Goal: Understand process/instructions: Learn how to perform a task or action

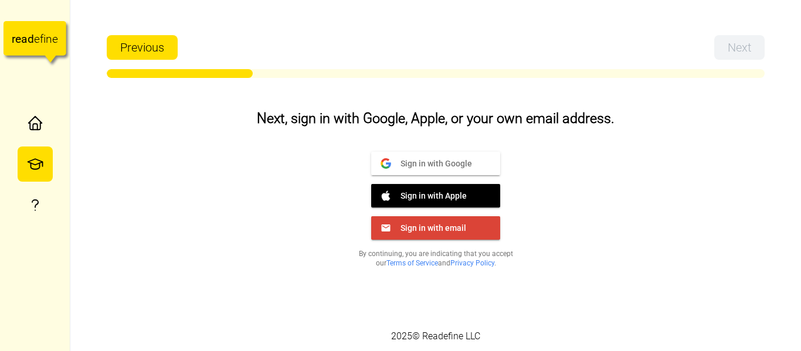
click at [460, 163] on span "Sign in with Google" at bounding box center [431, 163] width 81 height 11
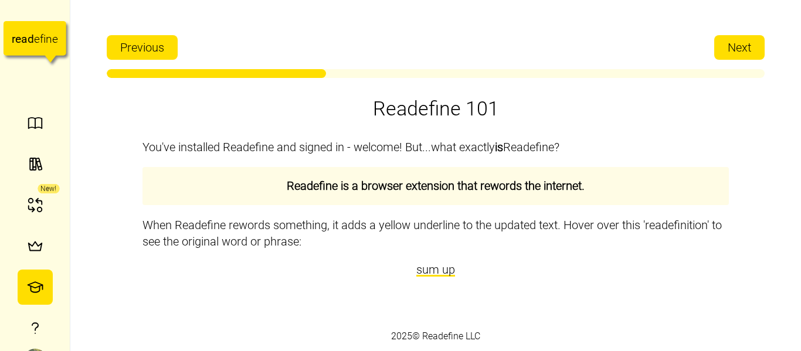
click at [517, 220] on p "When Readefine rewords something, it adds a yellow underline to the updated tex…" at bounding box center [435, 233] width 586 height 33
click at [546, 224] on p "When Readefine rewords something, it adds a yellow underline to the updated tex…" at bounding box center [435, 233] width 586 height 33
click at [735, 42] on span "Next" at bounding box center [739, 47] width 23 height 23
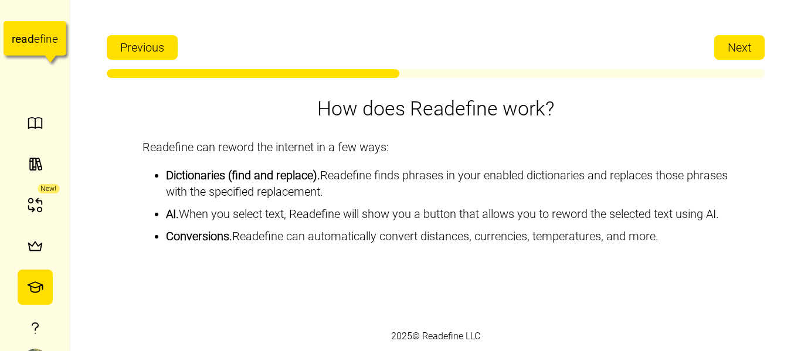
click at [735, 42] on span "Next" at bounding box center [739, 47] width 23 height 23
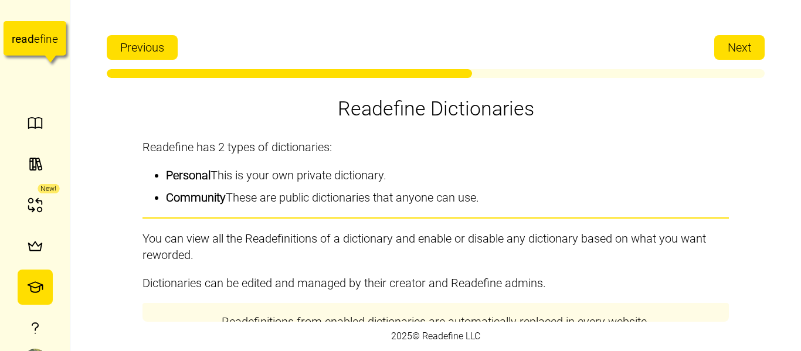
click at [735, 42] on span "Next" at bounding box center [739, 47] width 23 height 23
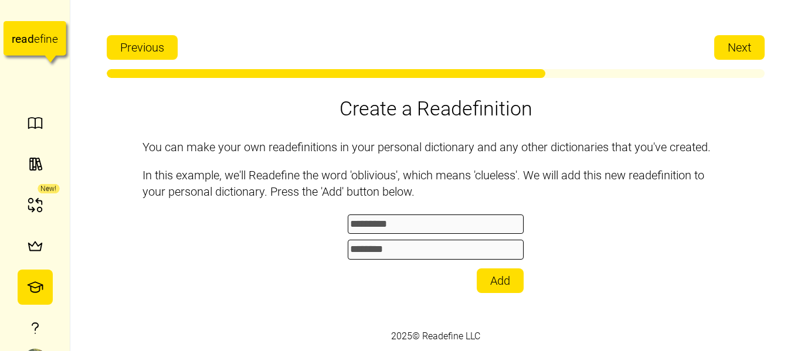
click at [735, 42] on span "Next" at bounding box center [739, 47] width 23 height 23
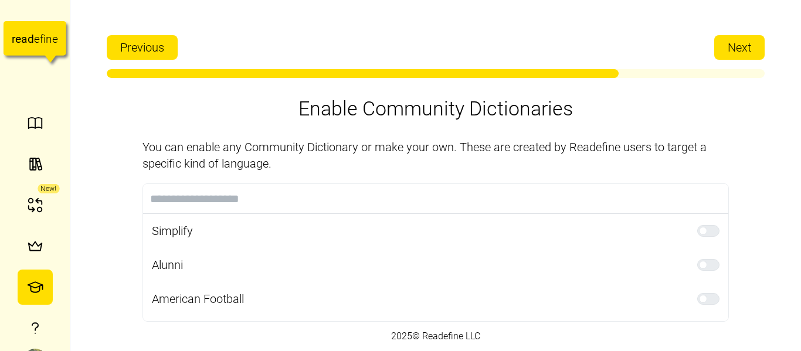
click at [735, 45] on span "Next" at bounding box center [739, 47] width 23 height 23
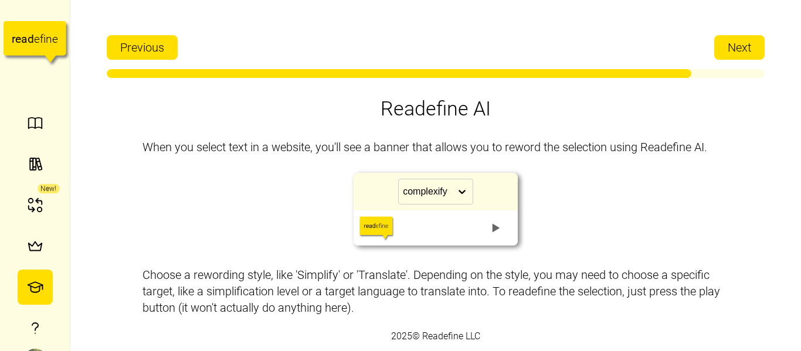
click at [735, 45] on span "Next" at bounding box center [739, 47] width 23 height 23
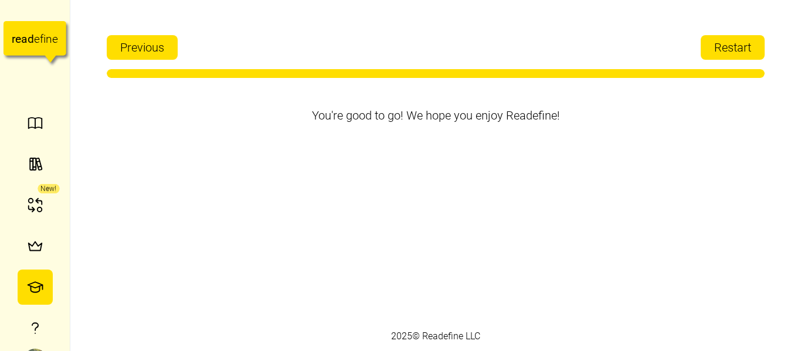
click at [735, 45] on span "Restart" at bounding box center [732, 47] width 37 height 23
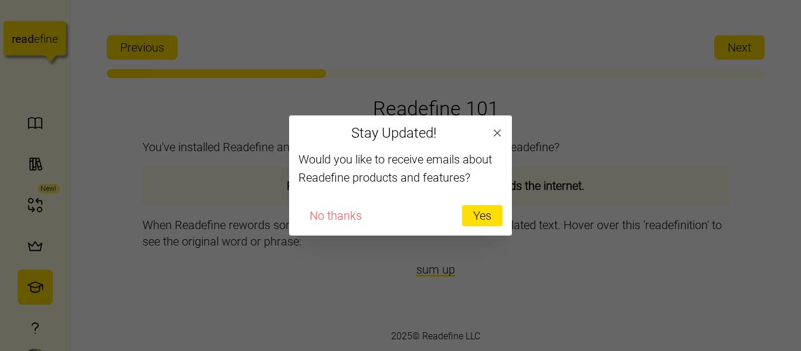
click at [488, 220] on span "Yes" at bounding box center [482, 216] width 18 height 20
click at [322, 215] on span "No thanks" at bounding box center [336, 216] width 52 height 20
